Goal: Use online tool/utility: Utilize a website feature to perform a specific function

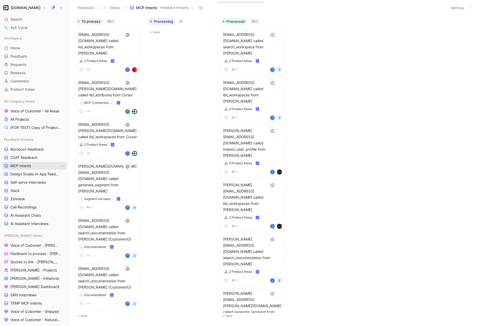
click at [36, 164] on link "MCP Intents" at bounding box center [34, 166] width 65 height 8
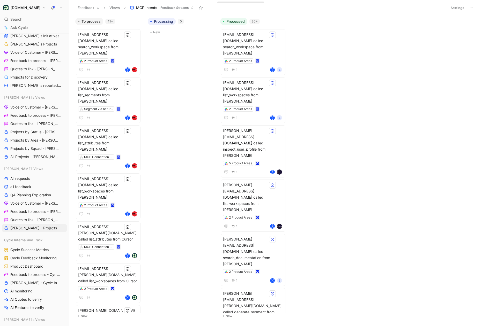
scroll to position [459, 0]
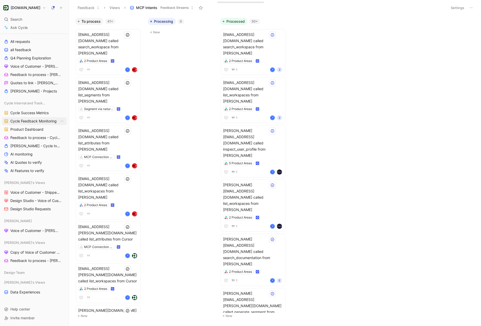
click at [42, 124] on span "Cycle Feedback Monitoring" at bounding box center [33, 121] width 46 height 5
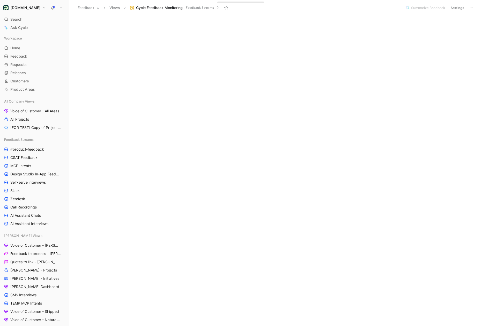
click at [26, 8] on h1 "[DOMAIN_NAME]" at bounding box center [26, 7] width 30 height 5
click at [25, 53] on div "Workspace settings G then S" at bounding box center [35, 53] width 64 height 8
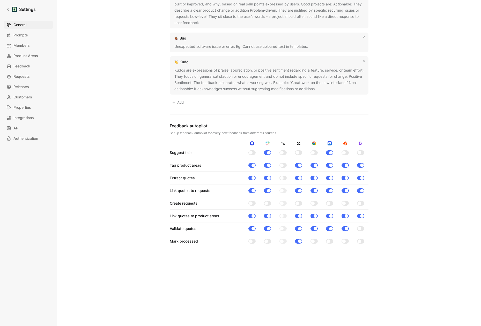
scroll to position [452, 0]
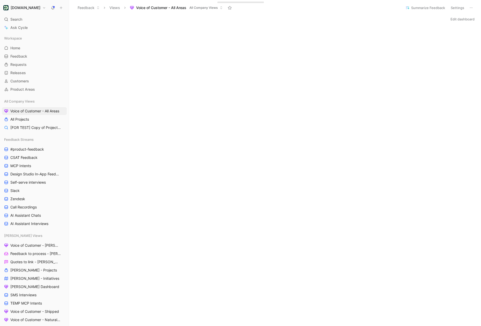
click at [424, 9] on button "Summarize Feedback" at bounding box center [425, 7] width 44 height 7
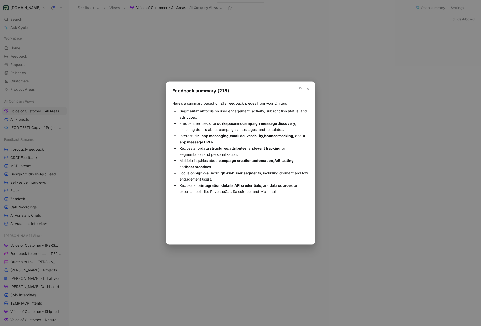
click at [309, 91] on button "button" at bounding box center [308, 89] width 6 height 6
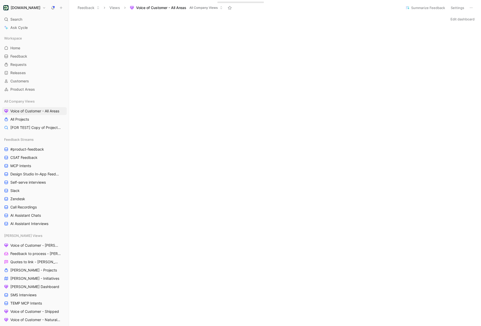
click at [427, 7] on button "Summarize Feedback" at bounding box center [425, 7] width 44 height 7
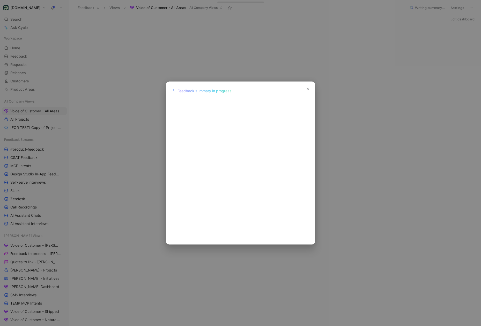
click at [256, 110] on div "Feedback summary Feedback summary in progress…" at bounding box center [240, 163] width 149 height 163
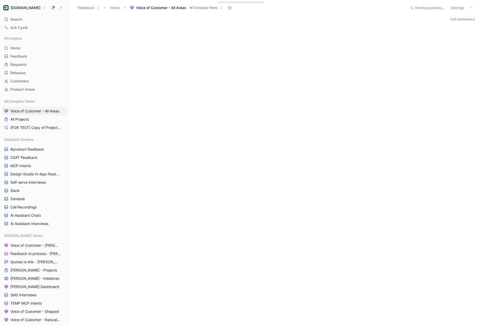
click at [275, 79] on div at bounding box center [240, 163] width 481 height 326
click at [416, 11] on button "Writing summary..." at bounding box center [427, 7] width 40 height 7
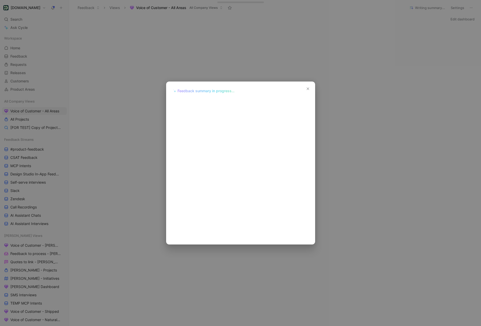
click at [252, 102] on div "Feedback summary Feedback summary in progress…" at bounding box center [240, 163] width 149 height 163
click at [303, 94] on div "Feedback summary Feedback summary in progress…" at bounding box center [240, 163] width 149 height 163
click at [310, 88] on button "button" at bounding box center [308, 89] width 6 height 6
